Goal: Check status

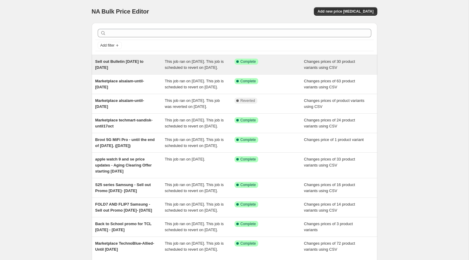
click at [137, 61] on span "Sell out Bulletin [DATE] to [DATE]" at bounding box center [119, 64] width 48 height 11
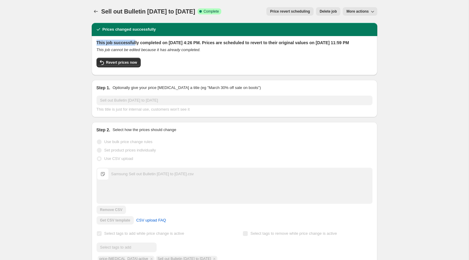
drag, startPoint x: 97, startPoint y: 41, endPoint x: 136, endPoint y: 44, distance: 38.8
click at [136, 44] on h2 "This job successfully completed on [DATE] 4:26 PM. Prices are scheduled to reve…" at bounding box center [234, 43] width 276 height 6
